Goal: Task Accomplishment & Management: Manage account settings

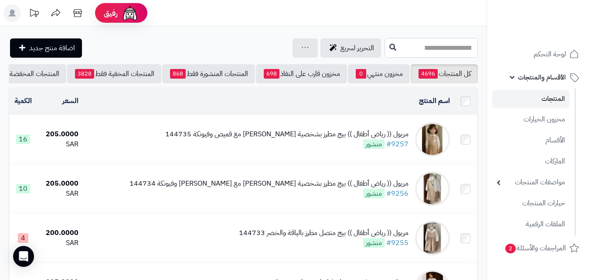
click at [461, 48] on input "text" at bounding box center [431, 48] width 93 height 20
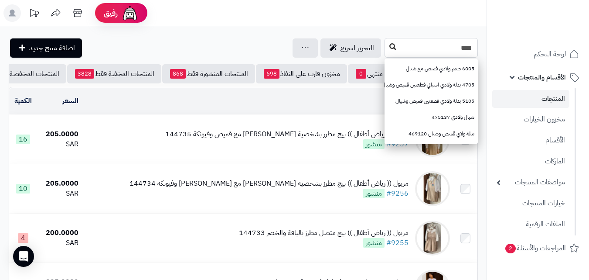
type input "****"
click at [389, 46] on icon at bounding box center [392, 46] width 7 height 7
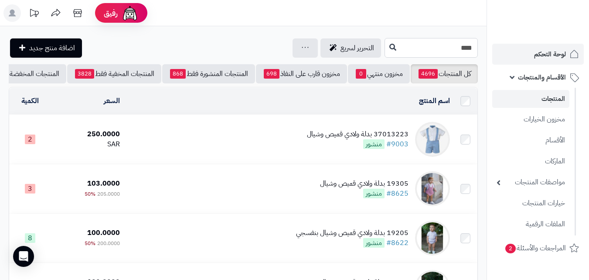
drag, startPoint x: 421, startPoint y: 49, endPoint x: 531, endPoint y: 50, distance: 109.5
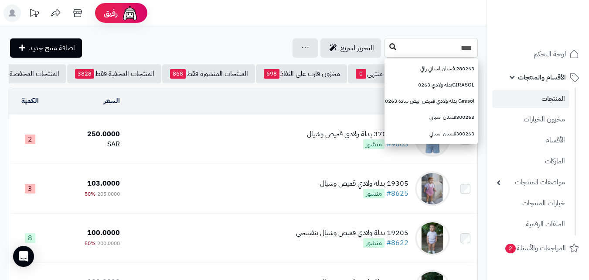
type input "****"
click at [386, 50] on button at bounding box center [392, 47] width 13 height 17
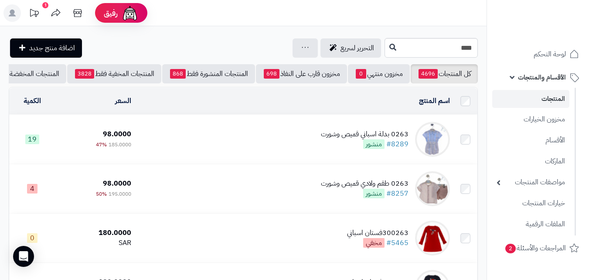
click at [302, 146] on td "0263 بدلة اسباني قميص وشورت #8289 منشور" at bounding box center [294, 139] width 319 height 49
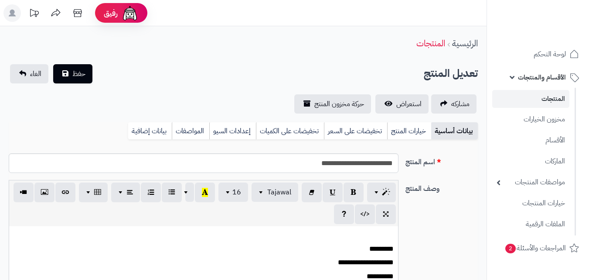
scroll to position [94, 0]
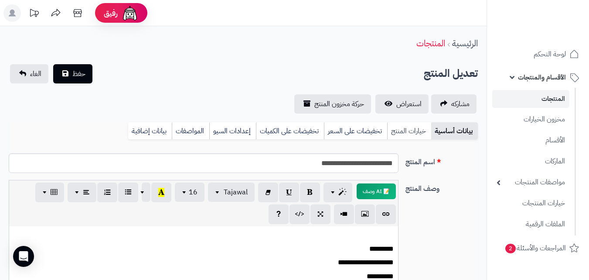
click at [423, 133] on link "خيارات المنتج" at bounding box center [409, 130] width 44 height 17
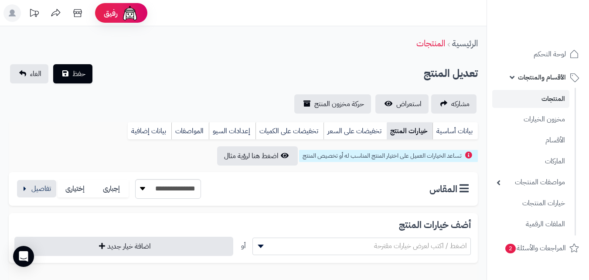
click at [49, 179] on div "**********" at bounding box center [108, 189] width 185 height 20
click at [43, 194] on button "button" at bounding box center [36, 187] width 39 height 17
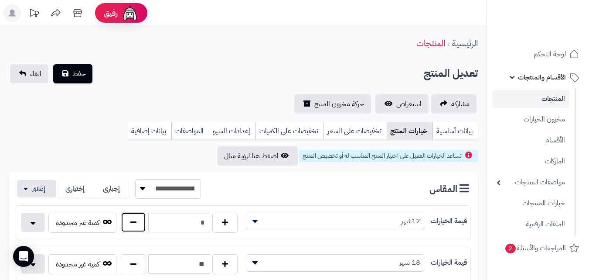
click at [144, 228] on button "button" at bounding box center [133, 222] width 25 height 20
type input "*"
click at [78, 79] on button "حفظ" at bounding box center [72, 73] width 39 height 19
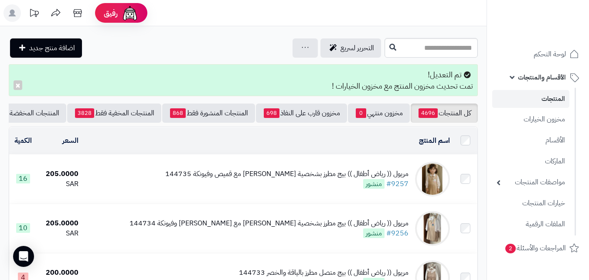
drag, startPoint x: 438, startPoint y: 37, endPoint x: 437, endPoint y: 48, distance: 11.0
click at [437, 48] on input "text" at bounding box center [431, 48] width 93 height 20
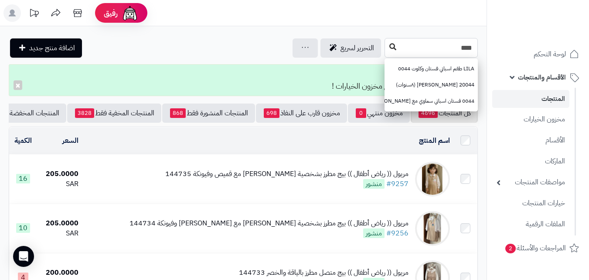
type input "****"
click at [386, 47] on button at bounding box center [392, 47] width 13 height 17
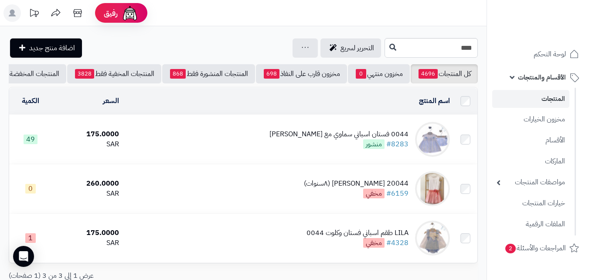
click at [311, 149] on div "0044 فستان اسباني سماوي مع كلوت #8283 منشور" at bounding box center [339, 139] width 139 height 20
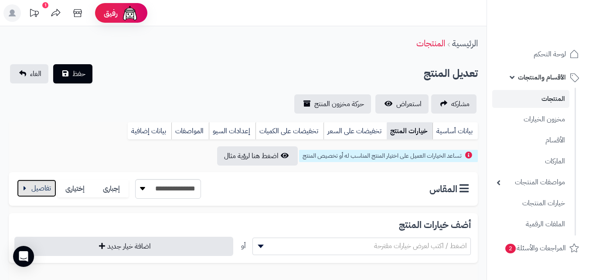
click at [35, 190] on button "button" at bounding box center [36, 187] width 39 height 17
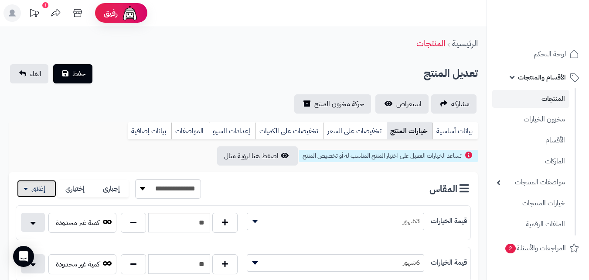
scroll to position [160, 0]
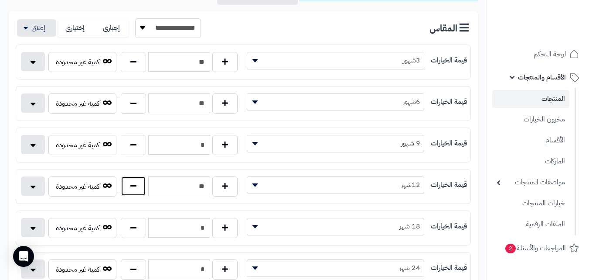
click at [136, 185] on button "button" at bounding box center [133, 186] width 25 height 20
type input "**"
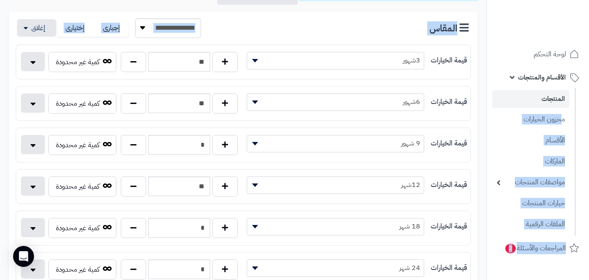
drag, startPoint x: 589, startPoint y: 123, endPoint x: 518, endPoint y: 67, distance: 90.0
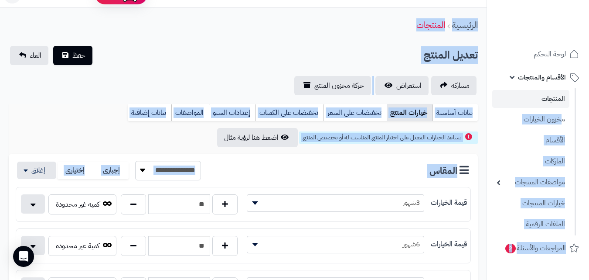
scroll to position [0, 0]
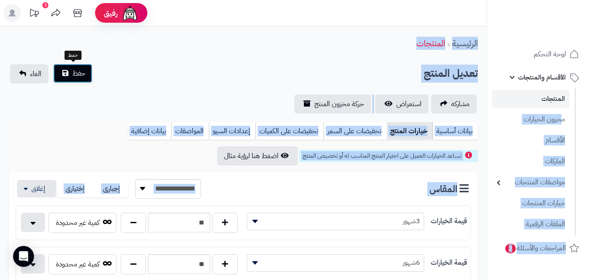
click at [82, 77] on span "حفظ" at bounding box center [78, 73] width 13 height 10
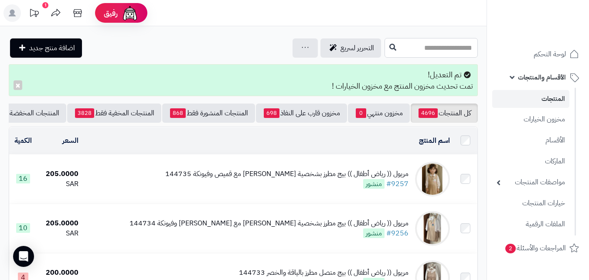
click at [385, 47] on input "text" at bounding box center [431, 48] width 93 height 20
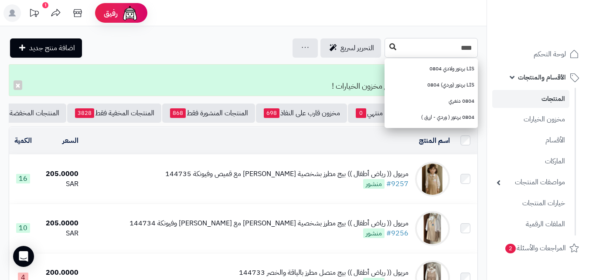
type input "****"
click at [386, 49] on button at bounding box center [392, 47] width 13 height 17
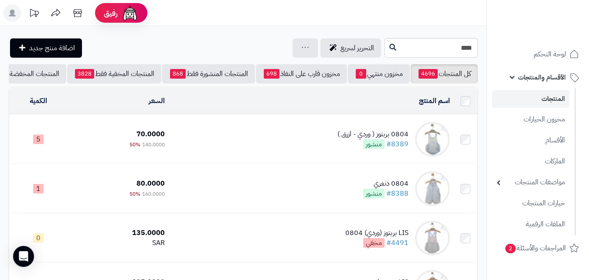
click at [317, 126] on td "0804 بربتوز ( وردي - ازرق ) #8389 منشور" at bounding box center [310, 139] width 285 height 49
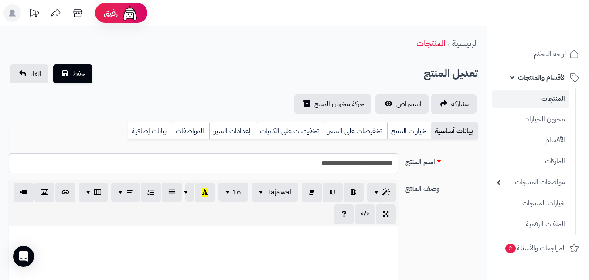
scroll to position [126, 0]
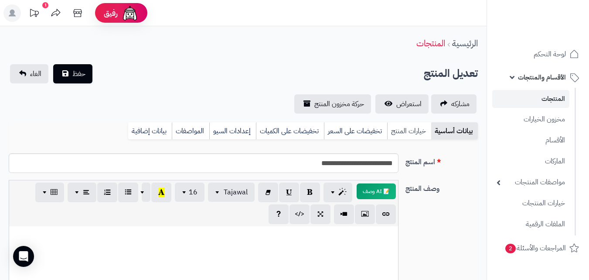
click at [405, 137] on link "خيارات المنتج" at bounding box center [409, 130] width 44 height 17
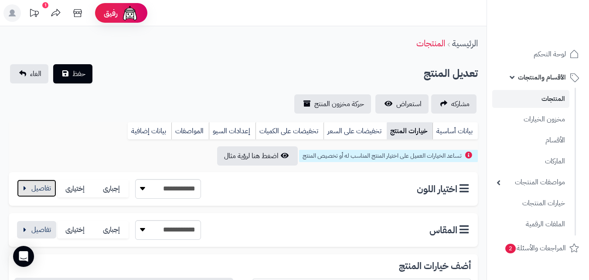
click at [52, 187] on button "button" at bounding box center [36, 187] width 39 height 17
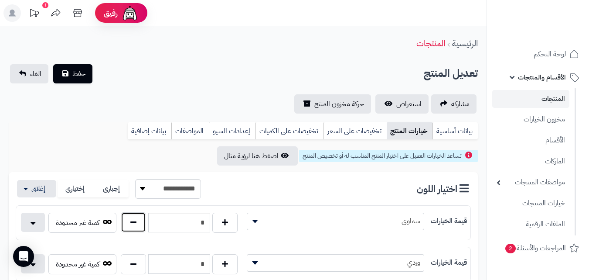
click at [129, 224] on button "button" at bounding box center [133, 222] width 25 height 20
type input "*"
click at [29, 192] on button "button" at bounding box center [36, 187] width 39 height 17
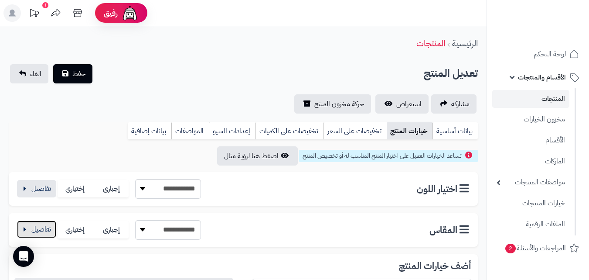
click at [46, 227] on button "button" at bounding box center [36, 228] width 39 height 17
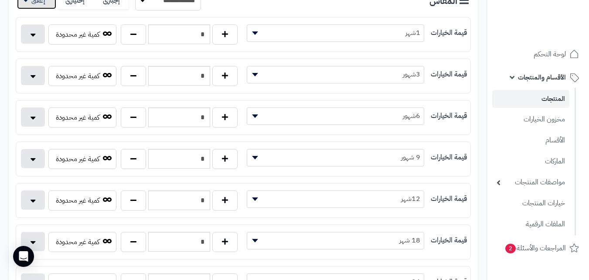
scroll to position [230, 0]
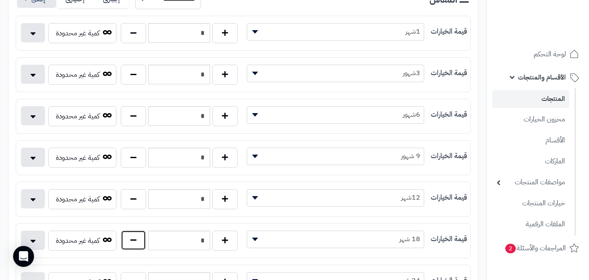
click at [135, 243] on button "button" at bounding box center [133, 240] width 25 height 20
type input "*"
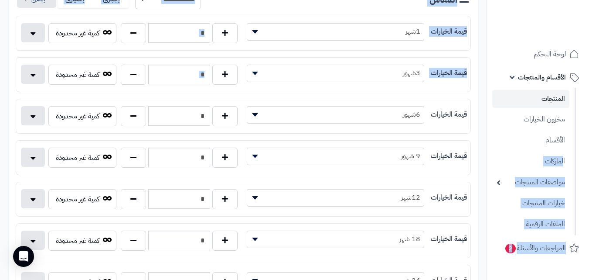
drag, startPoint x: 588, startPoint y: 161, endPoint x: 595, endPoint y: 116, distance: 45.5
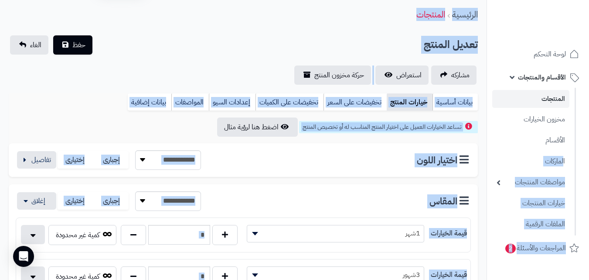
scroll to position [0, 0]
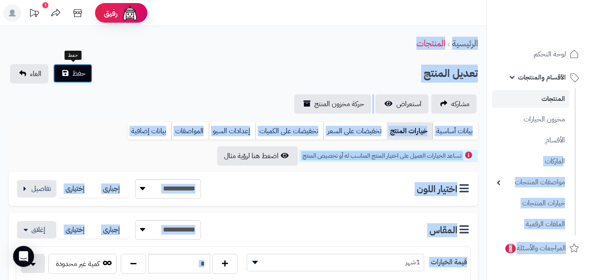
click at [87, 82] on button "حفظ" at bounding box center [72, 73] width 39 height 19
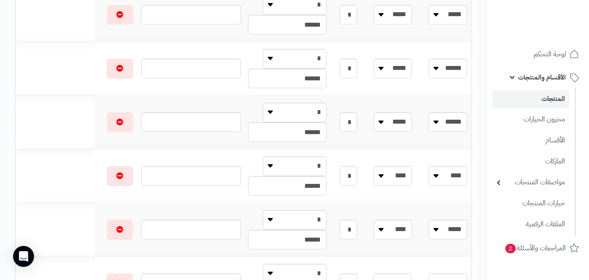
scroll to position [365, 0]
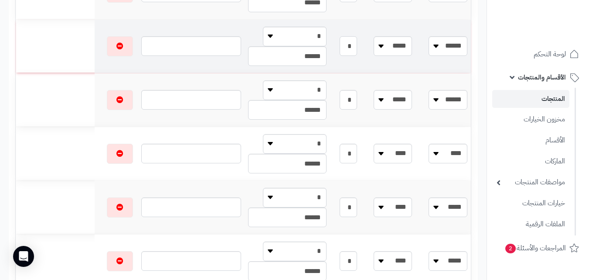
drag, startPoint x: 361, startPoint y: 48, endPoint x: 428, endPoint y: 48, distance: 66.7
click at [428, 48] on tr "**** ***** ***** ****** ***** ****** ****** ***** **** * * * ******" at bounding box center [243, 46] width 455 height 53
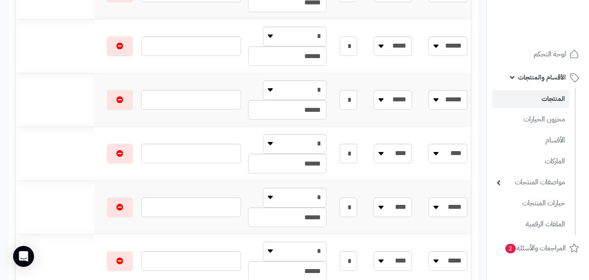
scroll to position [0, 0]
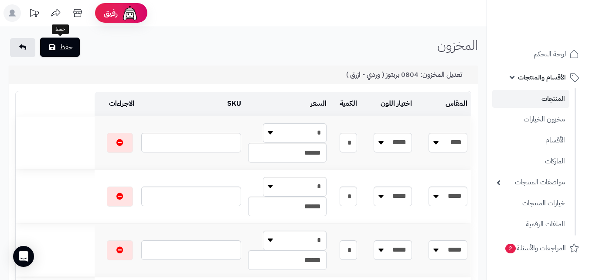
type input "*"
click at [53, 51] on button "حفظ" at bounding box center [60, 47] width 40 height 19
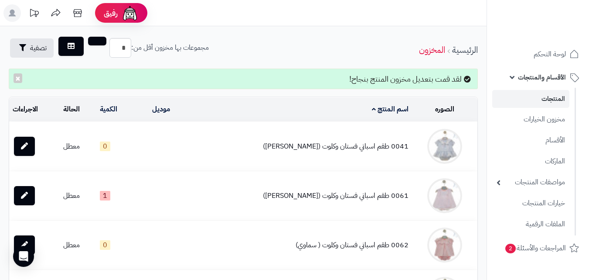
click at [550, 90] on link "المنتجات" at bounding box center [530, 99] width 77 height 18
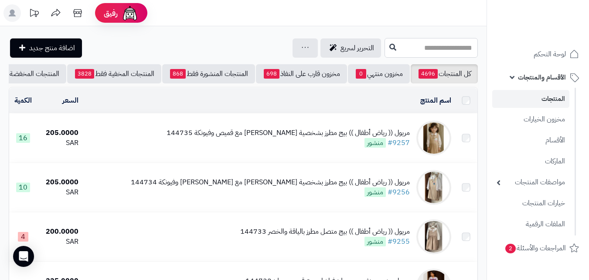
click at [433, 43] on input "text" at bounding box center [431, 48] width 93 height 20
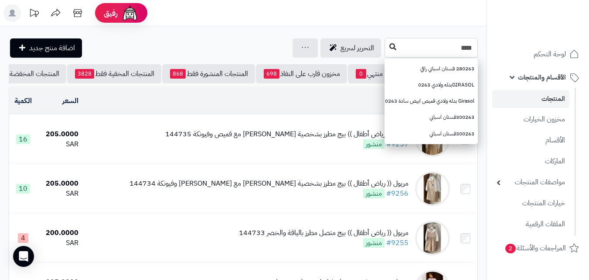
type input "****"
click at [386, 41] on button at bounding box center [392, 47] width 13 height 17
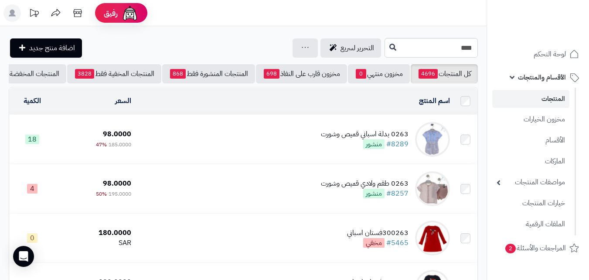
click at [539, 96] on link "المنتجات" at bounding box center [530, 99] width 77 height 18
